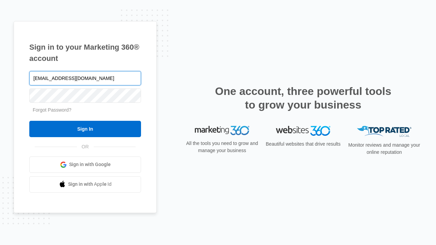
type input "dankie614@gmail.com"
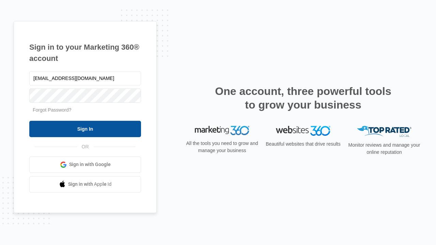
click at [85, 129] on input "Sign In" at bounding box center [85, 129] width 112 height 16
